Goal: Task Accomplishment & Management: Manage account settings

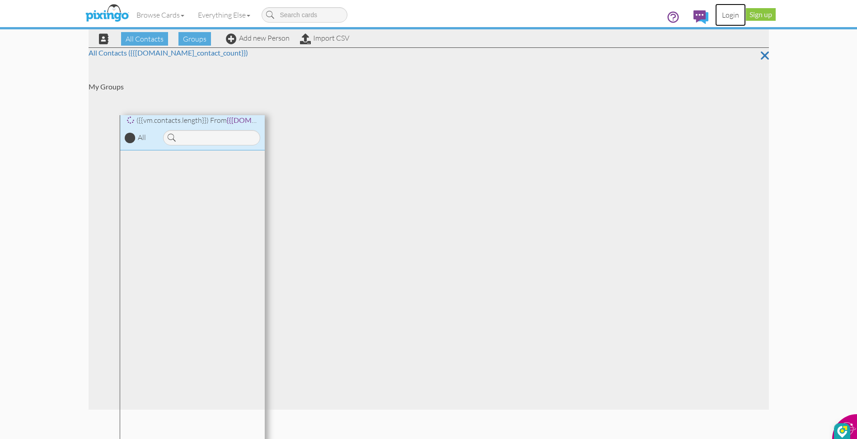
click at [732, 13] on link "Login" at bounding box center [730, 15] width 31 height 23
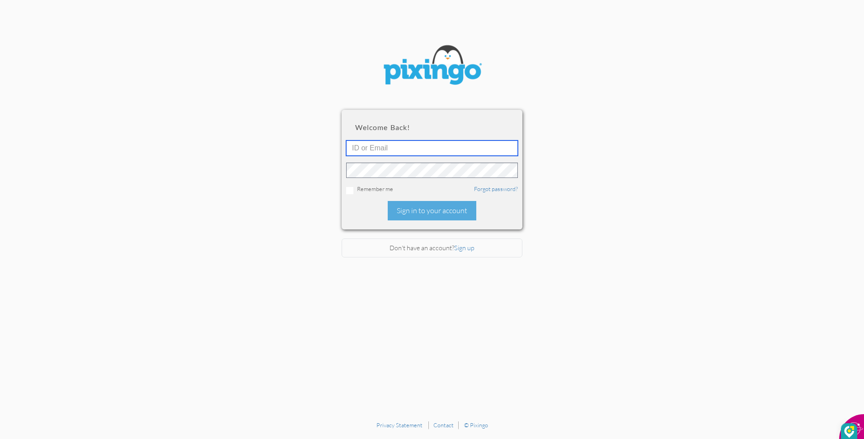
type input "[EMAIL_ADDRESS][DOMAIN_NAME]"
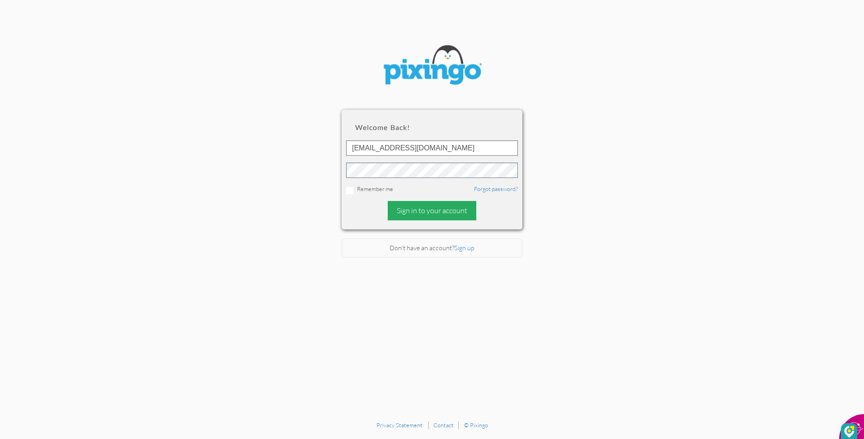
click at [461, 206] on div "Sign in to your account" at bounding box center [432, 210] width 89 height 19
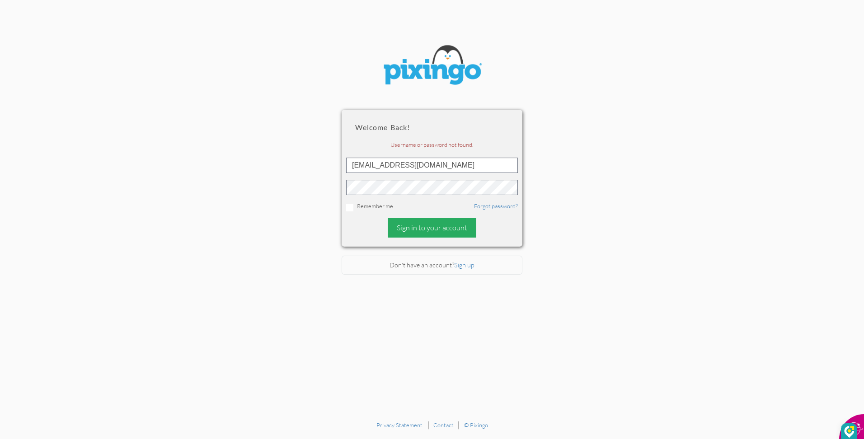
click at [412, 228] on div "Sign in to your account" at bounding box center [432, 227] width 89 height 19
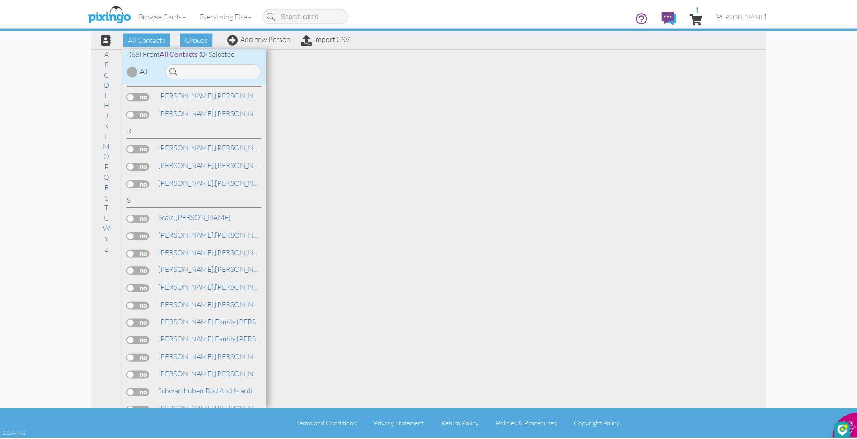
scroll to position [863, 0]
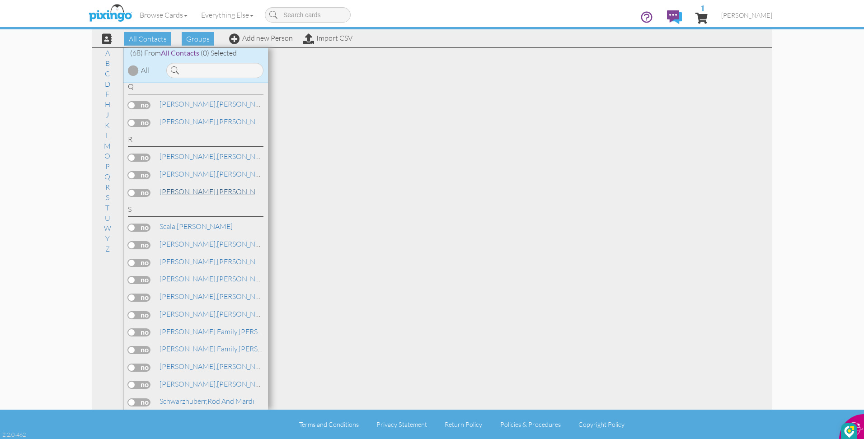
click at [220, 194] on link "[PERSON_NAME] and [PERSON_NAME]" at bounding box center [252, 191] width 187 height 11
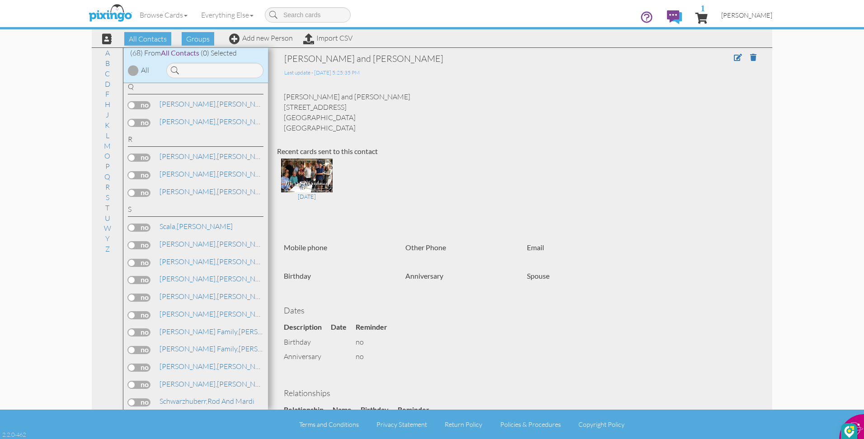
click at [744, 15] on span "[PERSON_NAME]" at bounding box center [746, 15] width 51 height 8
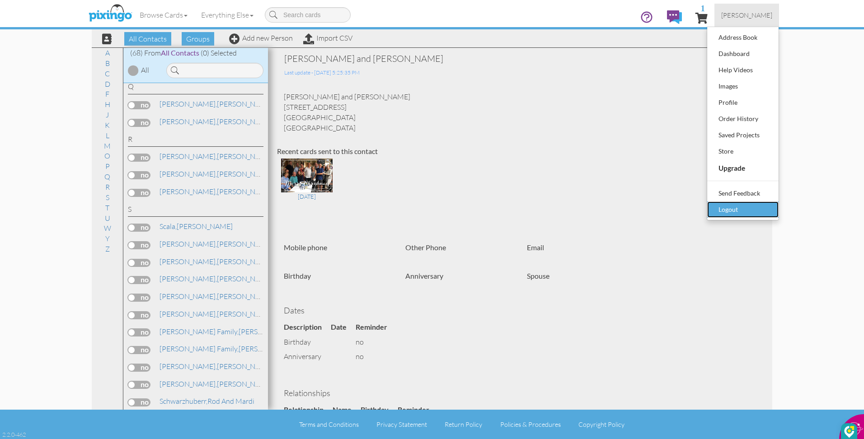
click at [722, 206] on div "Logout" at bounding box center [742, 210] width 53 height 14
